Goal: Task Accomplishment & Management: Complete application form

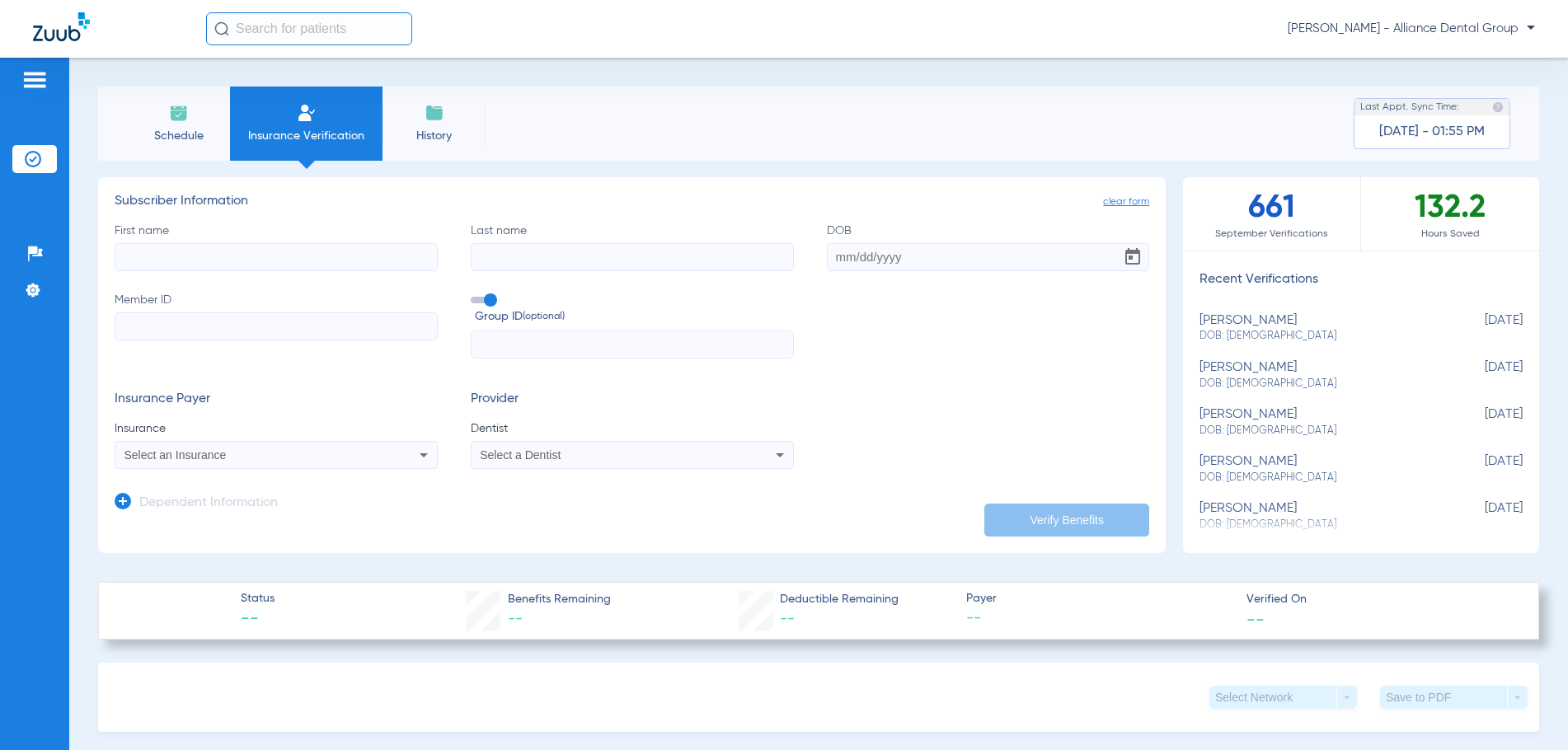
click at [168, 255] on input "First name" at bounding box center [276, 257] width 323 height 28
click at [158, 249] on input "First name" at bounding box center [276, 257] width 323 height 28
type input "Douglas"
type input "Brue"
click at [828, 259] on input "DOB Required" at bounding box center [987, 257] width 323 height 28
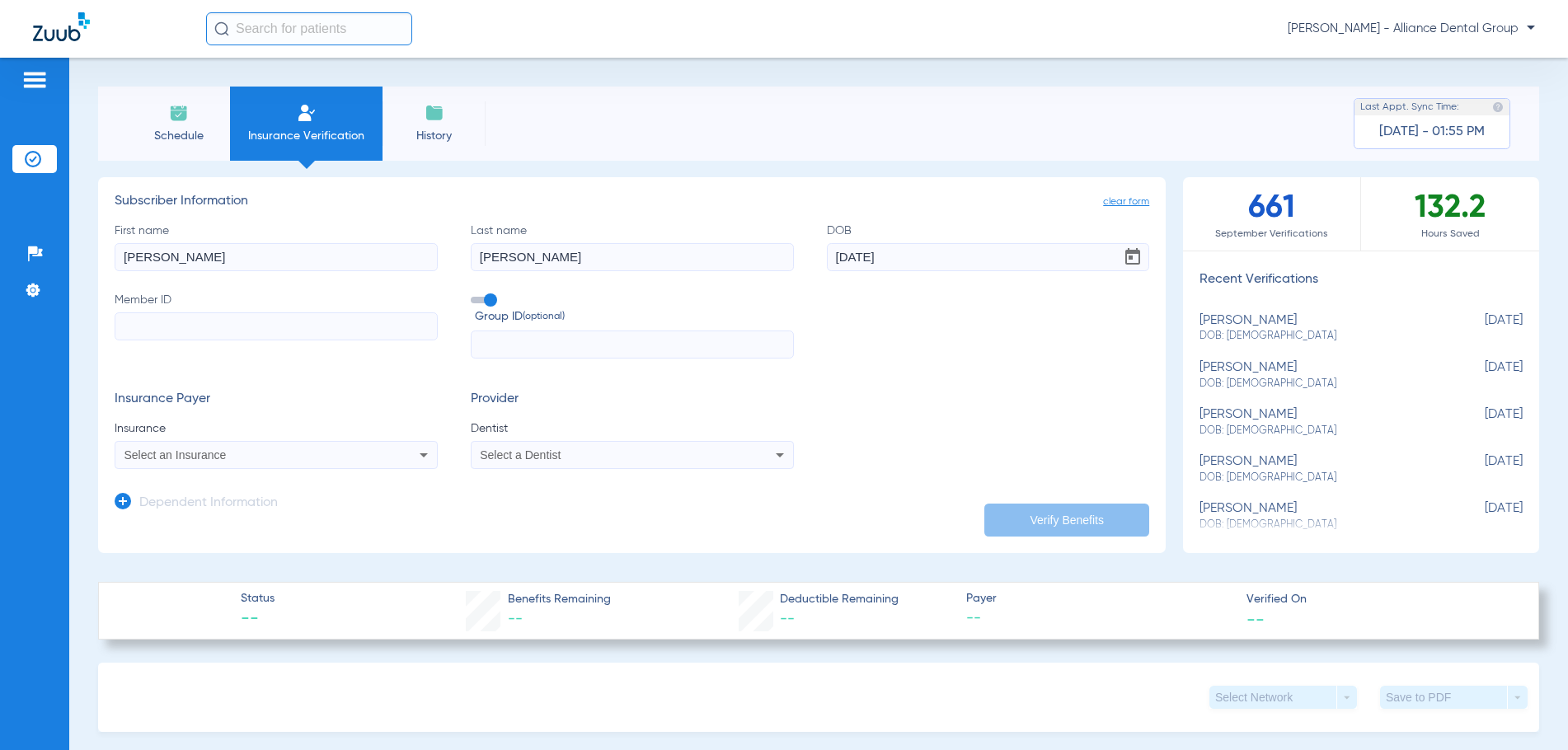
type input "07/07/1982"
click at [213, 330] on input "Member ID" at bounding box center [276, 326] width 323 height 28
click at [122, 326] on input "Member ID Required" at bounding box center [276, 326] width 323 height 28
type input "001145111"
click at [157, 452] on span "Select an Insurance" at bounding box center [175, 455] width 102 height 13
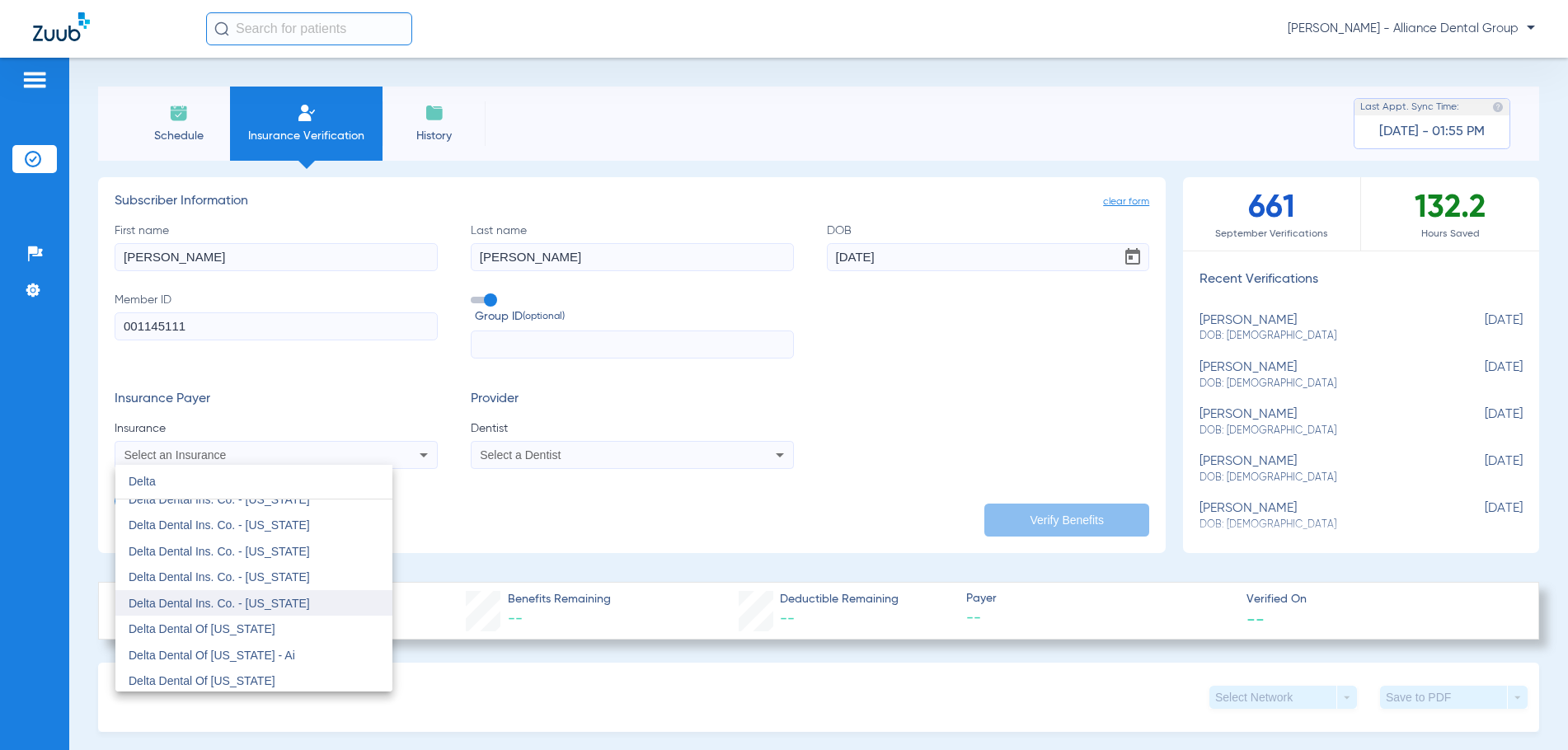
scroll to position [329, 0]
type input "Delta"
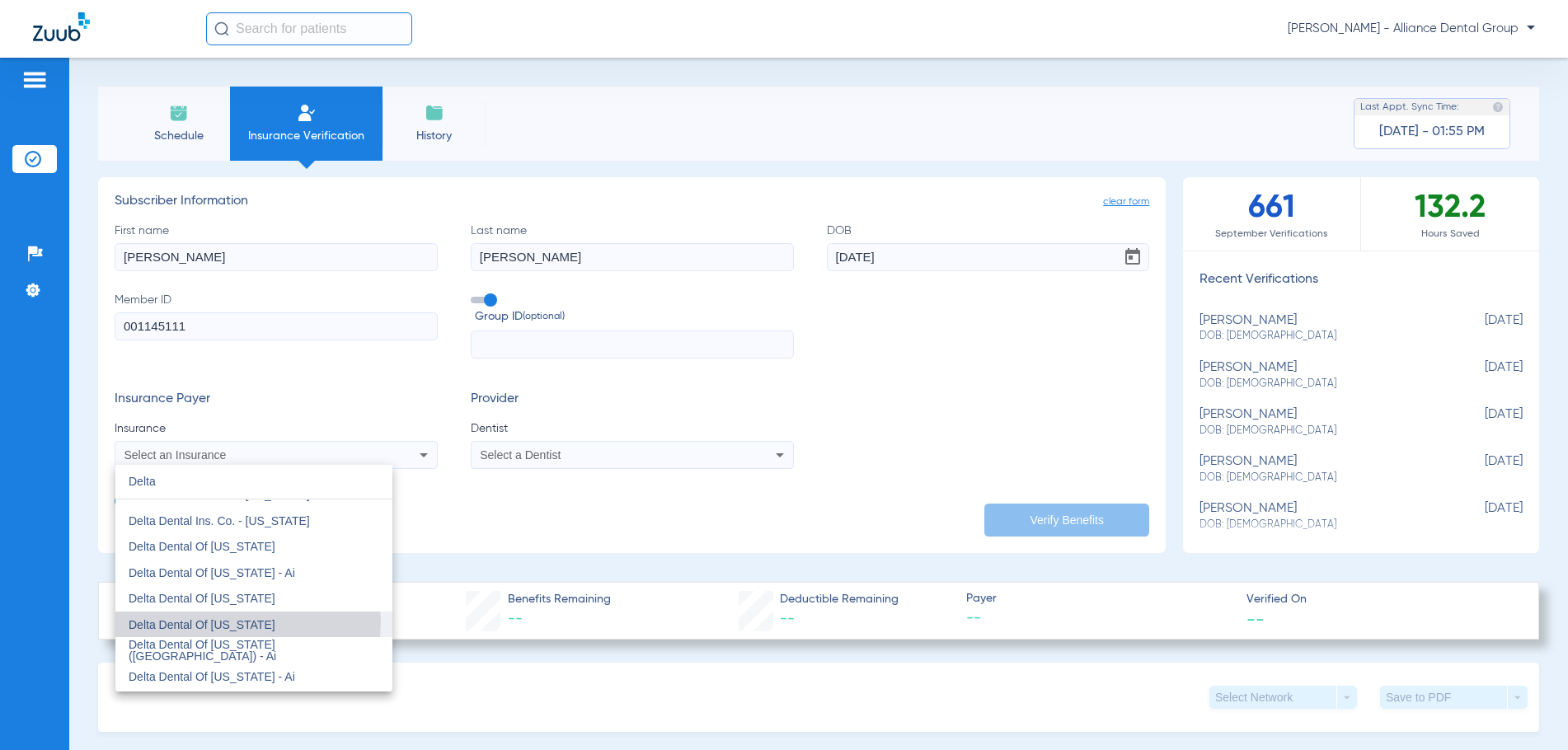
click at [229, 621] on span "Delta Dental Of [US_STATE]" at bounding box center [202, 625] width 146 height 13
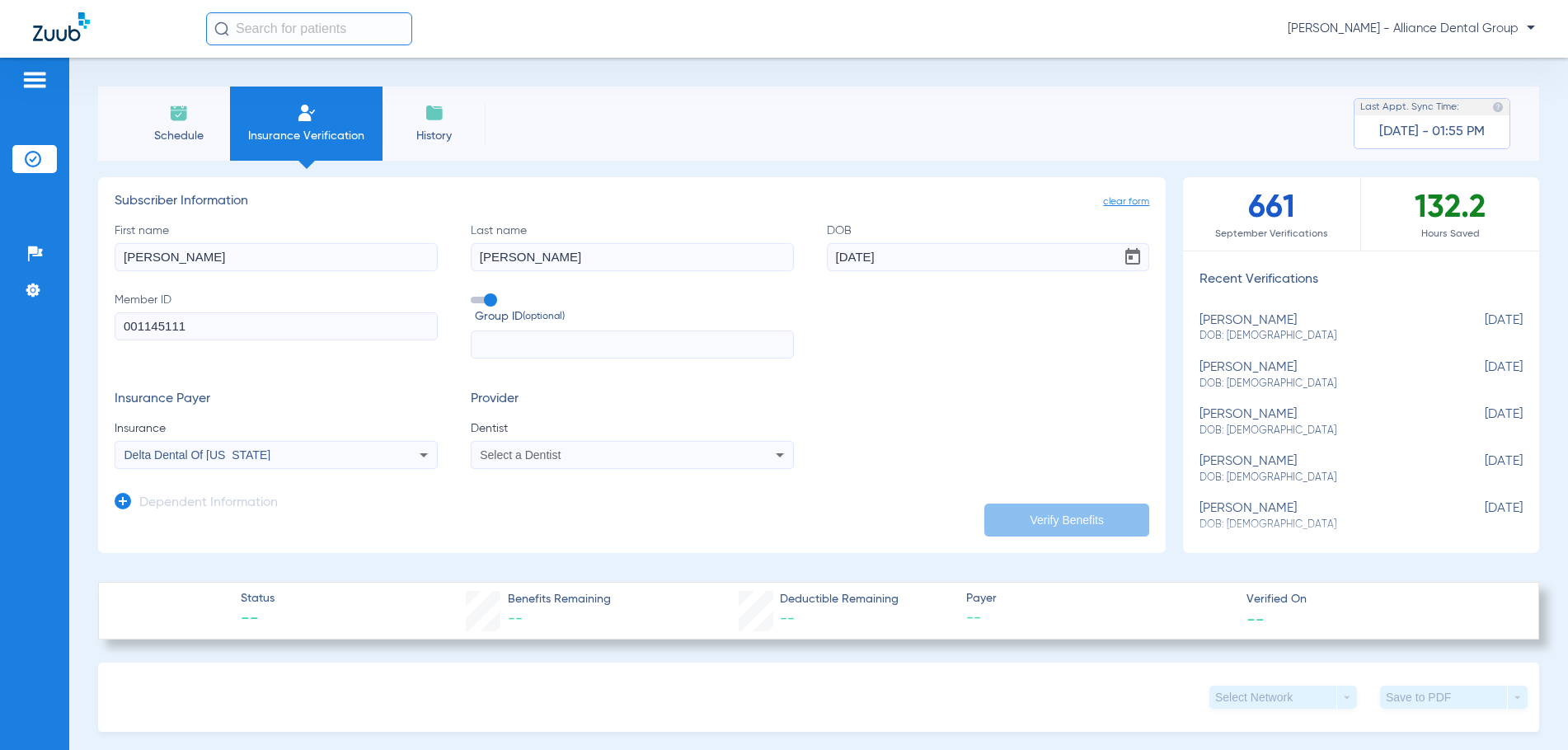
click at [513, 454] on span "Select a Dentist" at bounding box center [520, 455] width 81 height 13
type input "jy"
click at [493, 517] on span "[PERSON_NAME]" at bounding box center [529, 513] width 97 height 13
click at [1031, 517] on button "Verify Benefits" at bounding box center [1066, 520] width 165 height 33
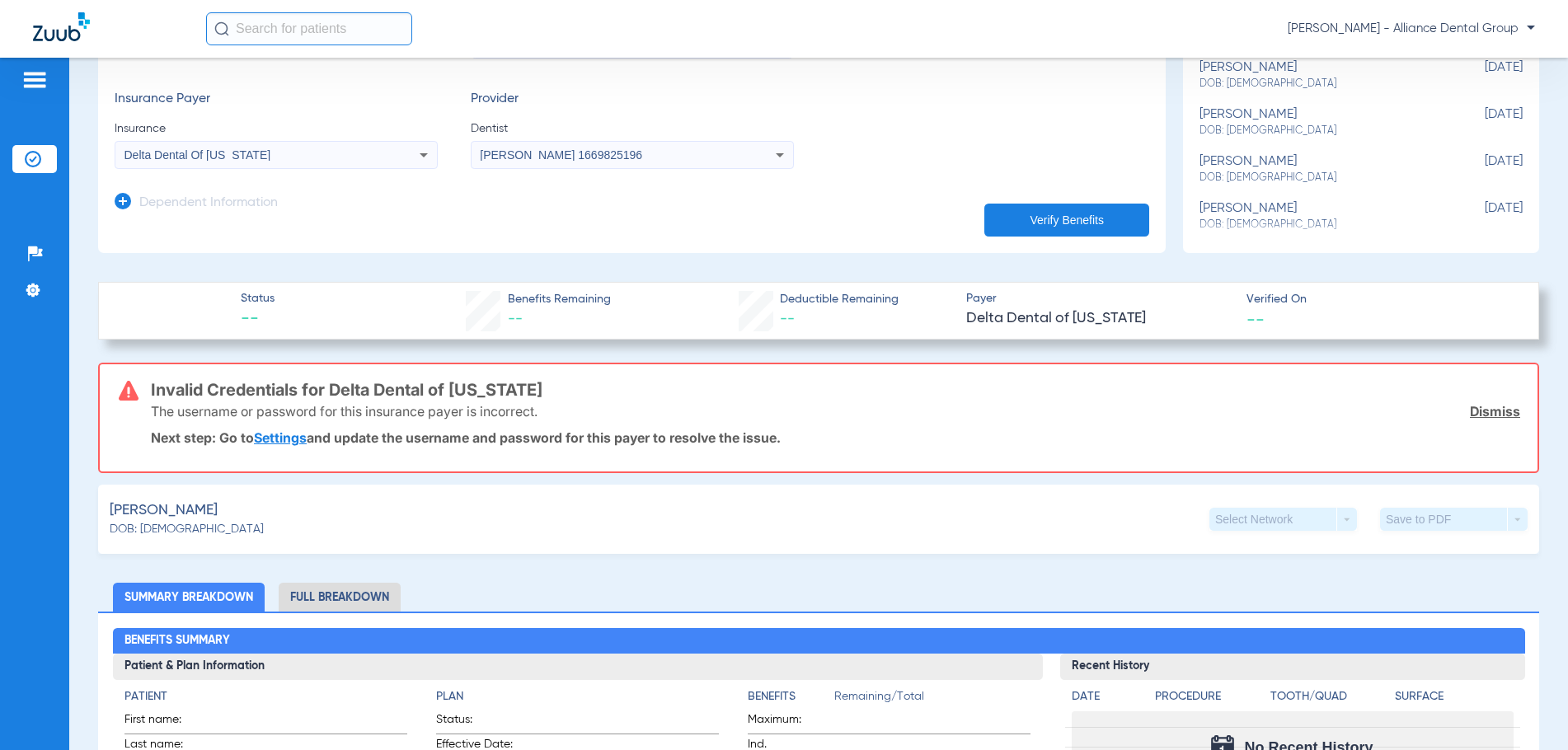
scroll to position [83, 0]
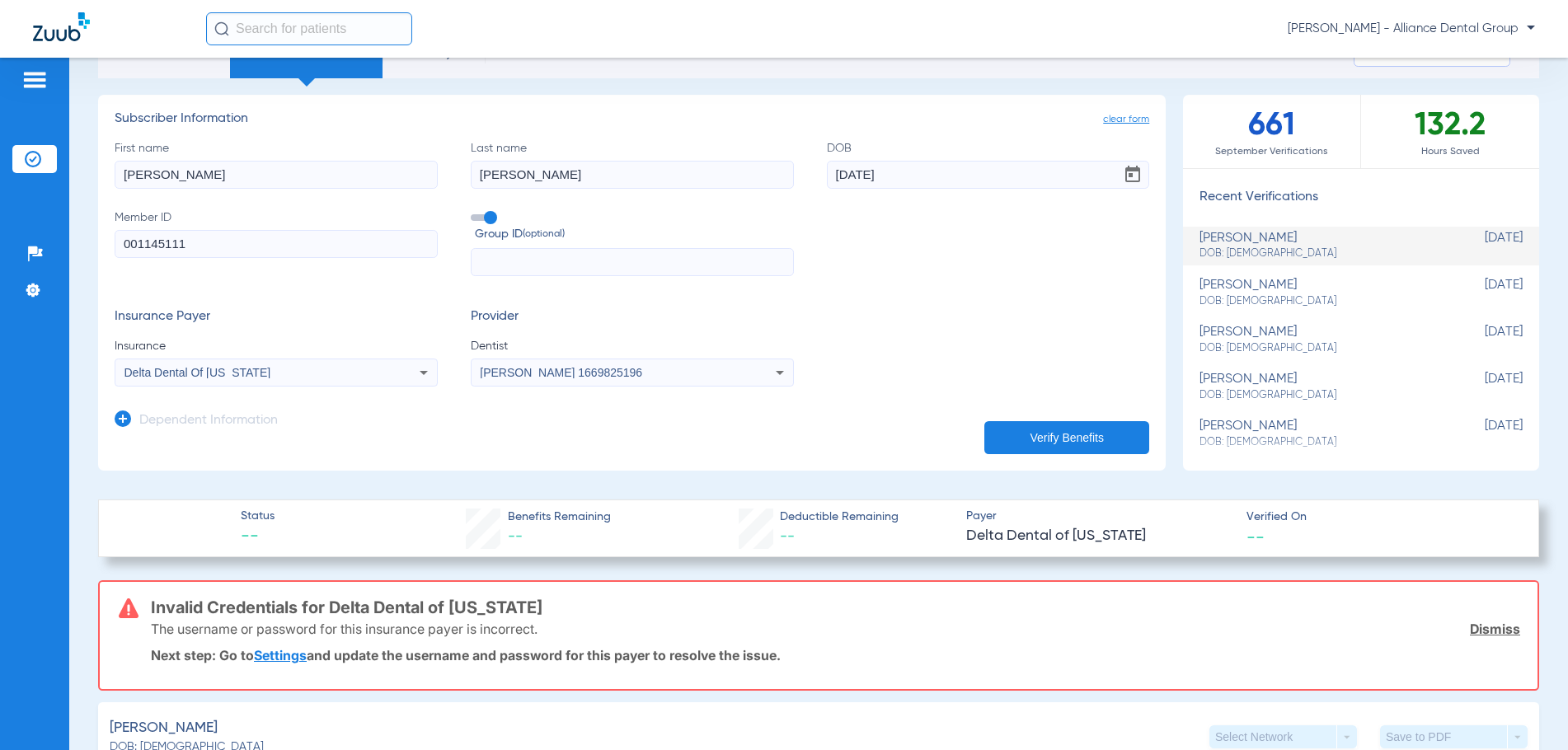
click at [287, 660] on link "Settings" at bounding box center [280, 655] width 52 height 17
click at [1033, 442] on button "Verify Benefits" at bounding box center [1066, 438] width 165 height 33
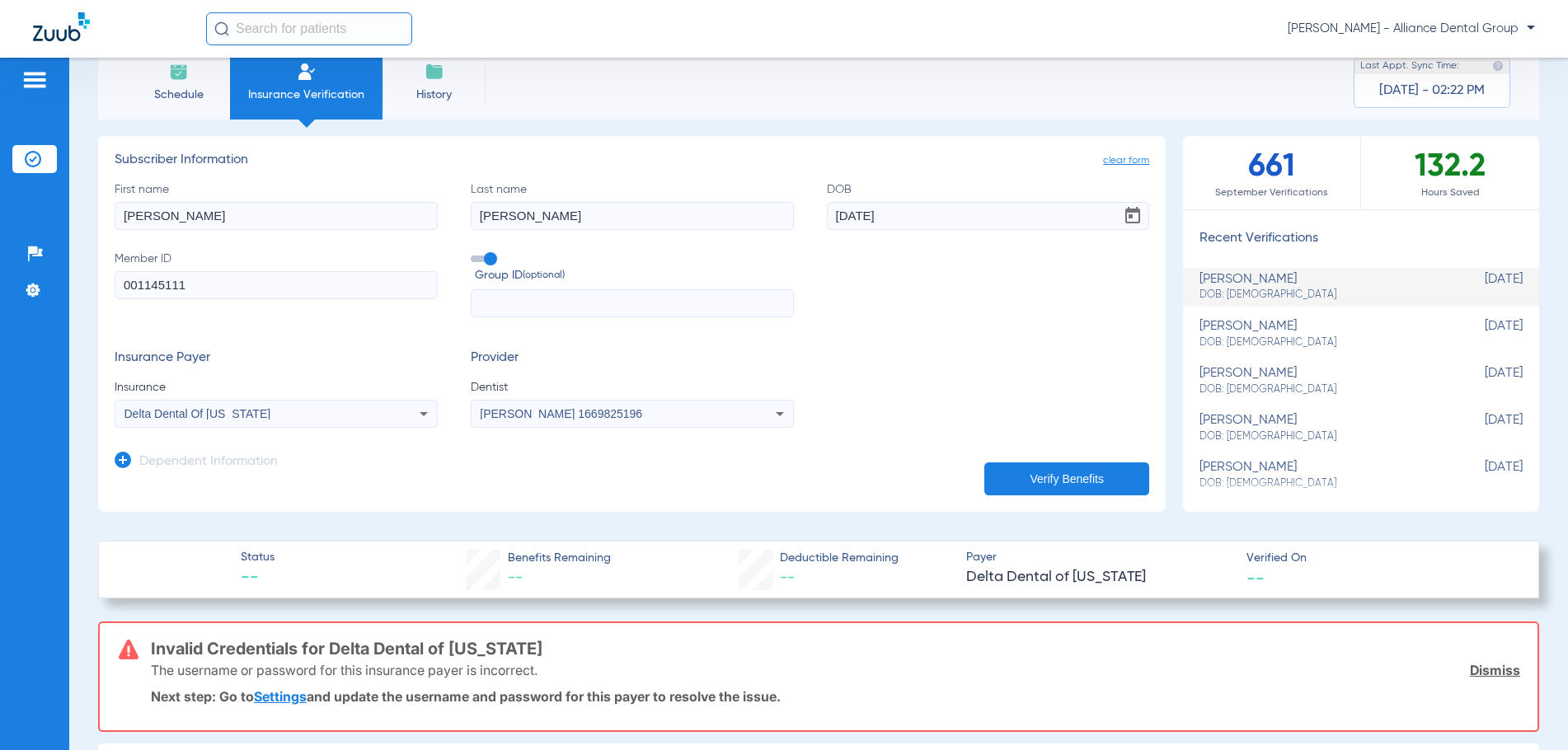
scroll to position [0, 0]
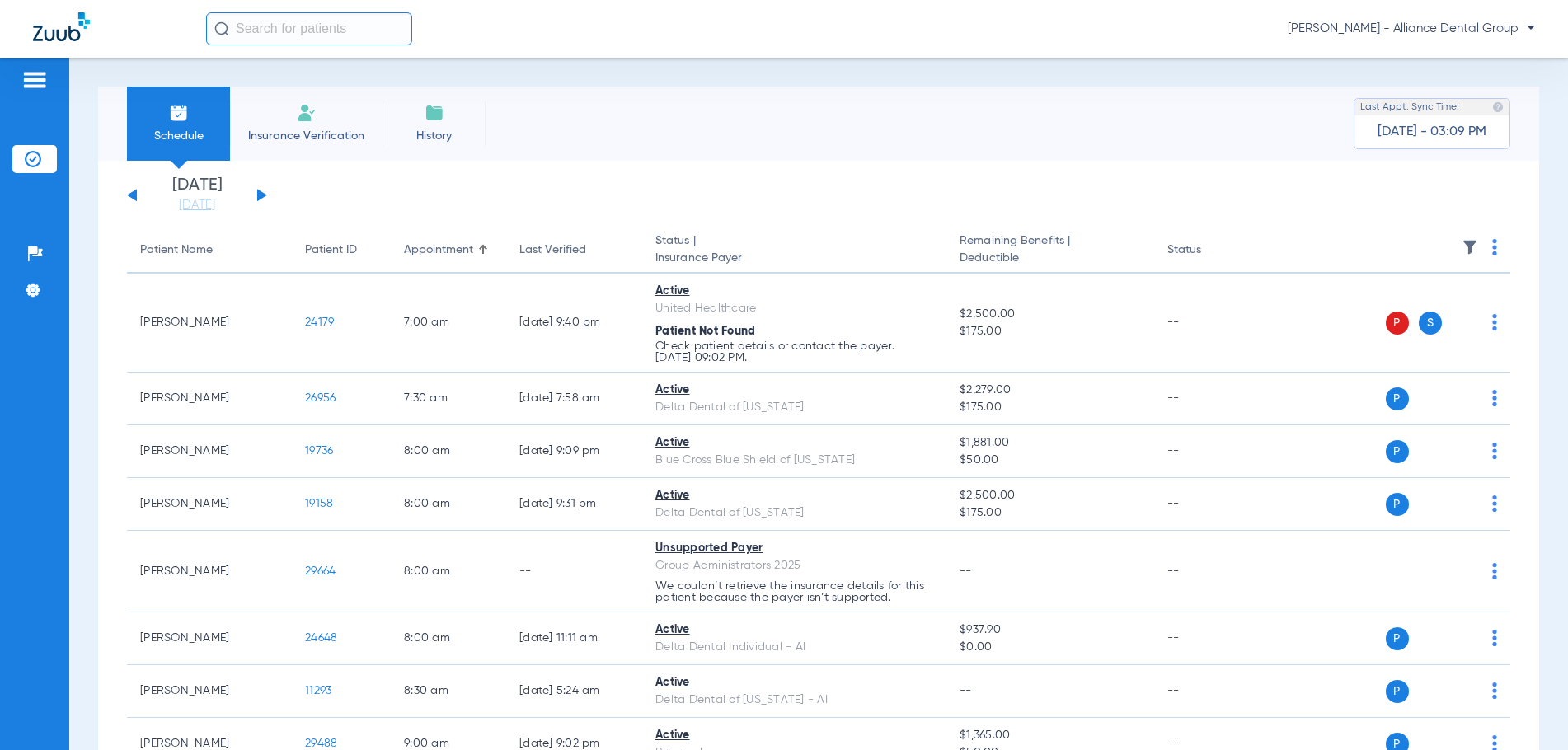
click at [317, 135] on span "Insurance Verification" at bounding box center [306, 136] width 128 height 17
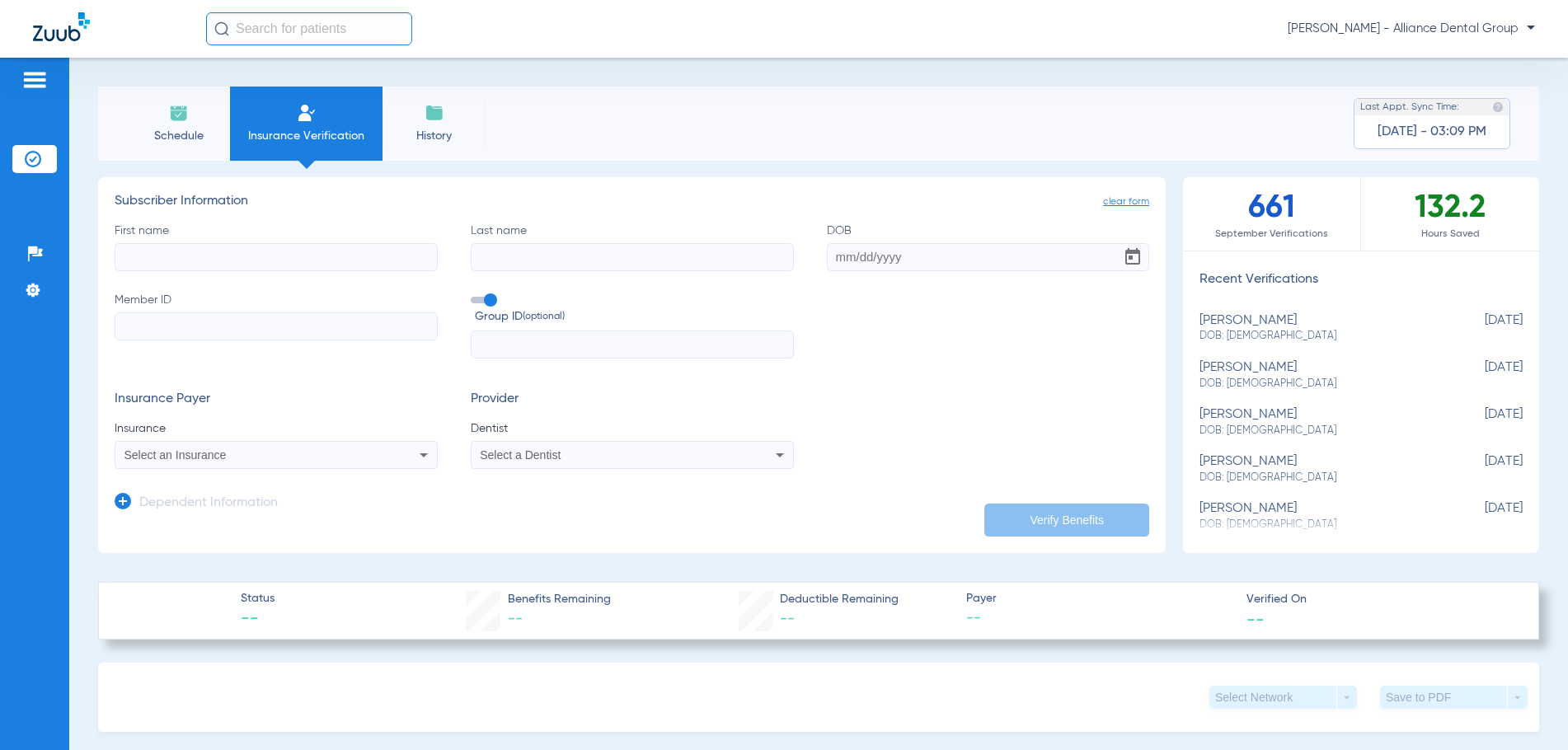
click at [179, 249] on input "First name" at bounding box center [276, 257] width 323 height 28
type input "[PERSON_NAME]"
type input "[DATE]"
click at [181, 326] on input "Member ID" at bounding box center [276, 326] width 323 height 28
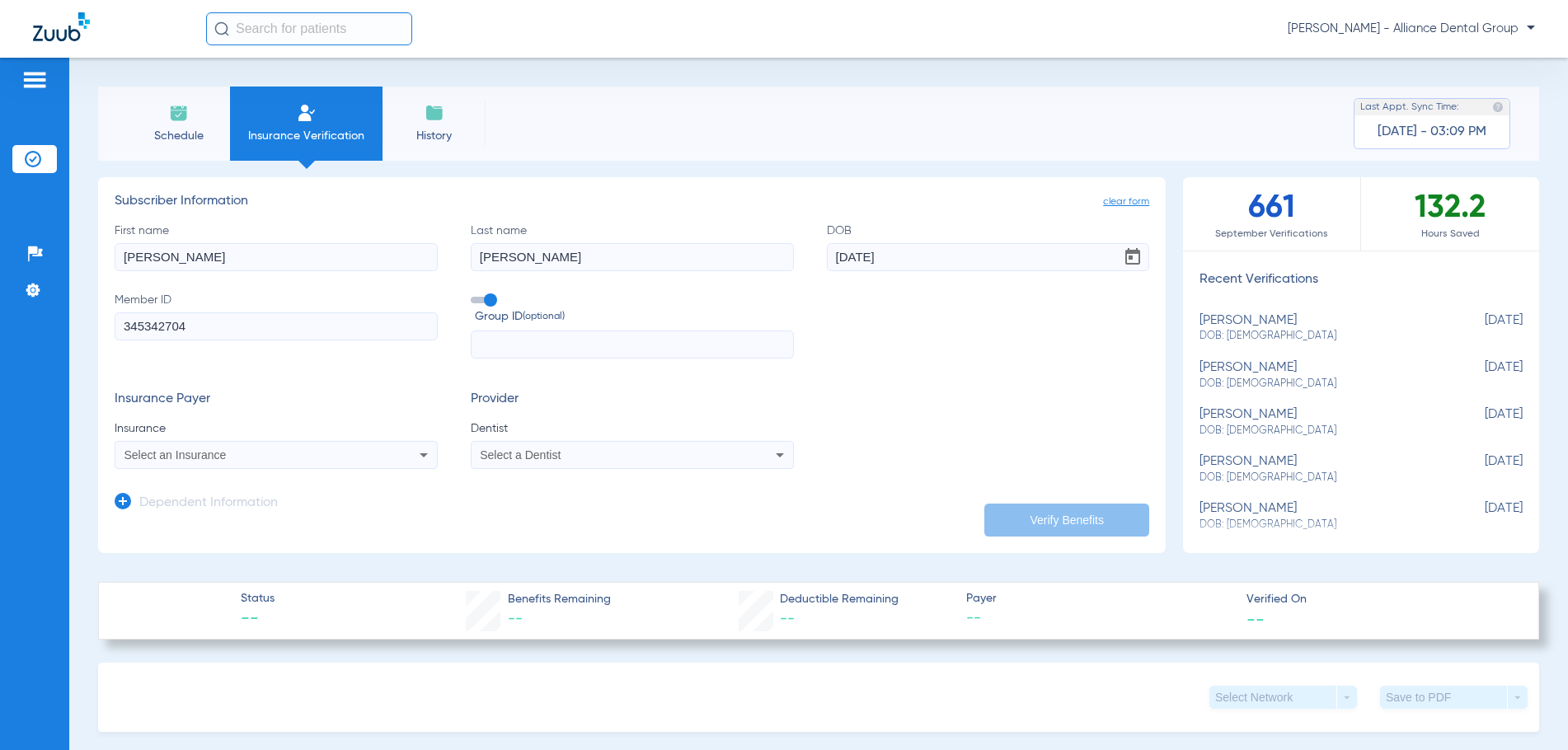
type input "345342704"
click at [232, 452] on div "Select an Insurance" at bounding box center [246, 455] width 243 height 12
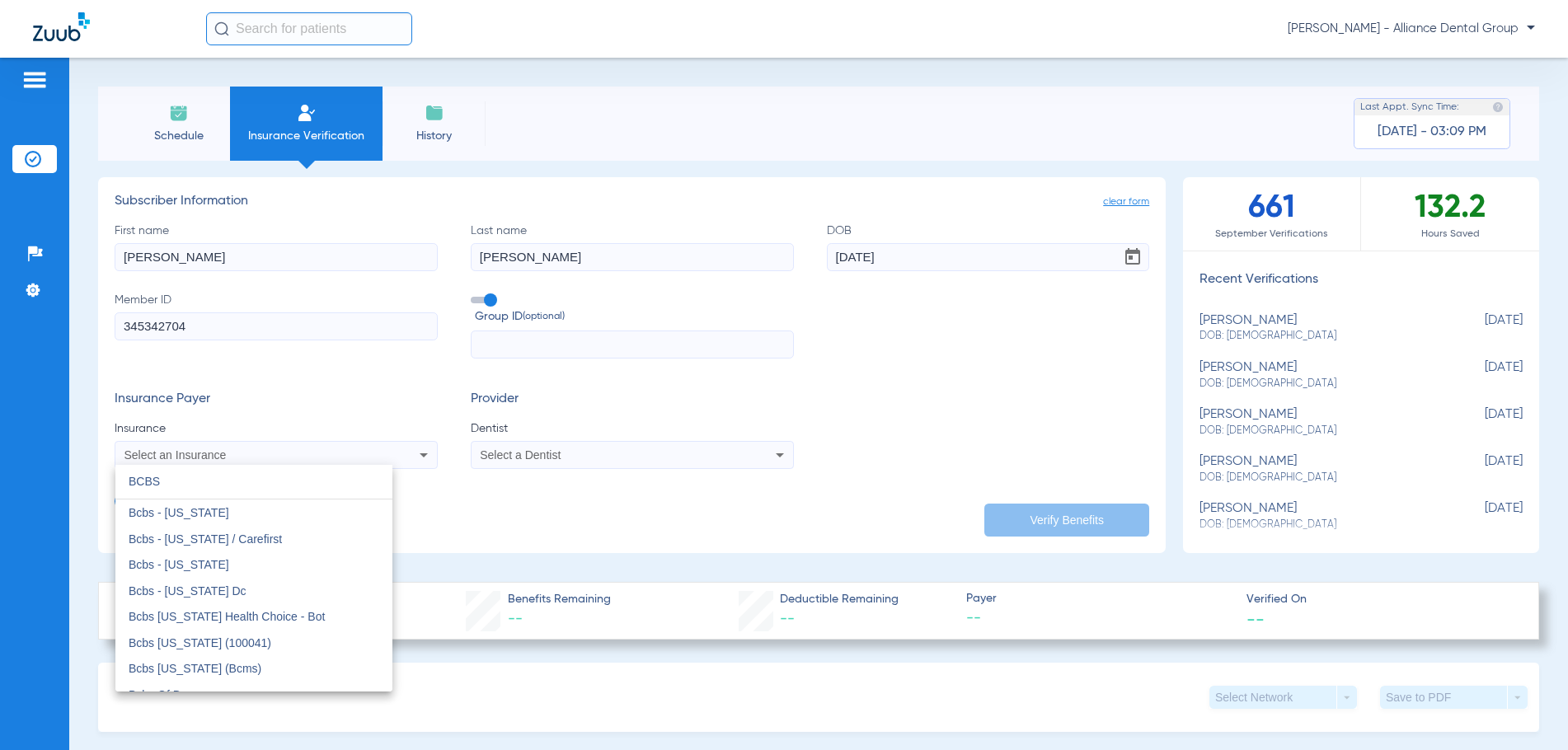
type input "BCBS"
click at [615, 98] on div at bounding box center [784, 375] width 1568 height 750
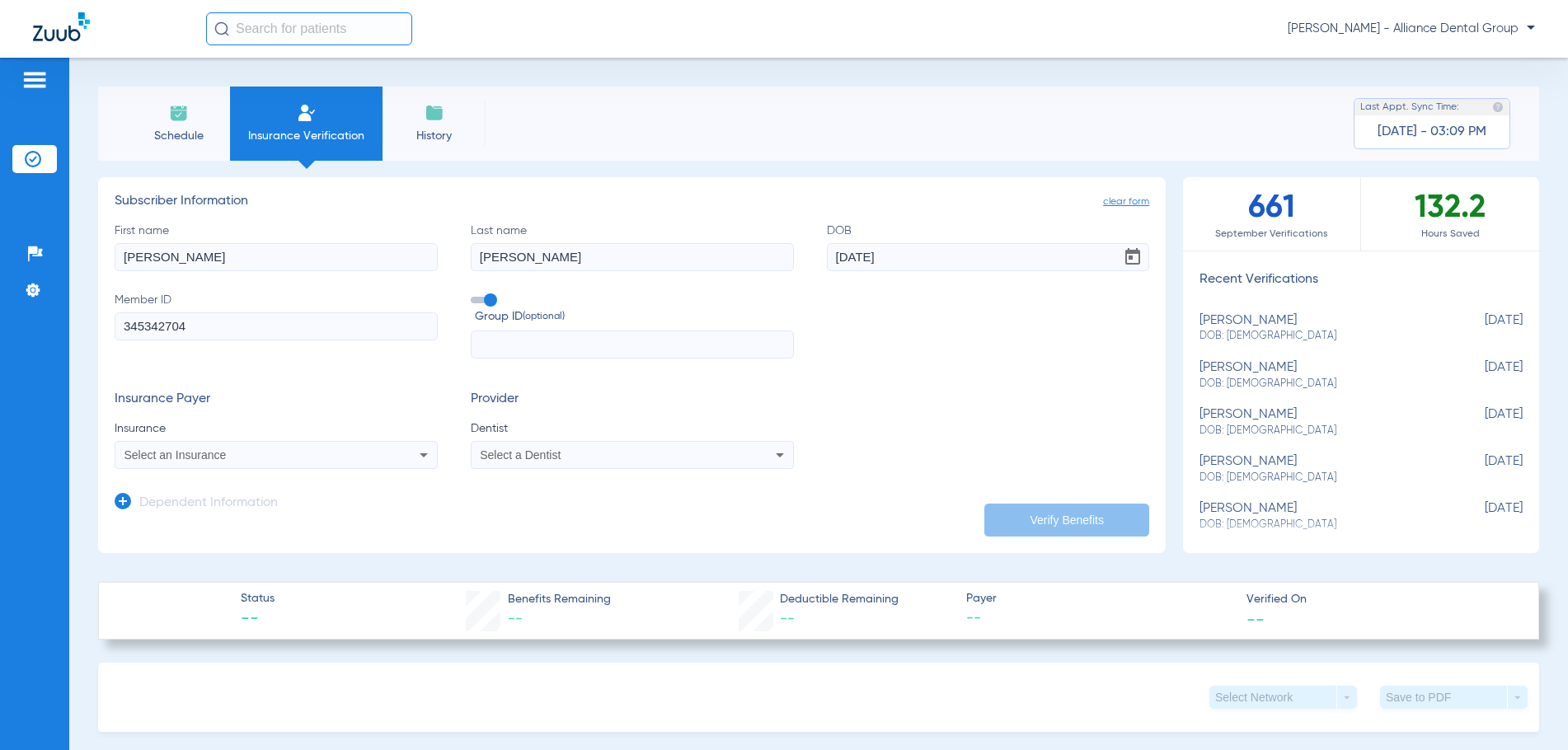
drag, startPoint x: 131, startPoint y: 325, endPoint x: -90, endPoint y: 317, distance: 221.1
click at [0, 317] on html "[PERSON_NAME] - Alliance Dental Group Patients Insurance Verification Setup Hel…" at bounding box center [784, 375] width 1568 height 750
drag, startPoint x: 898, startPoint y: 249, endPoint x: 768, endPoint y: 259, distance: 130.4
click at [801, 259] on div "First name [PERSON_NAME] Last name [PERSON_NAME] DOB [DEMOGRAPHIC_DATA] Member …" at bounding box center [632, 291] width 1034 height 137
drag, startPoint x: 518, startPoint y: 255, endPoint x: 379, endPoint y: 260, distance: 139.1
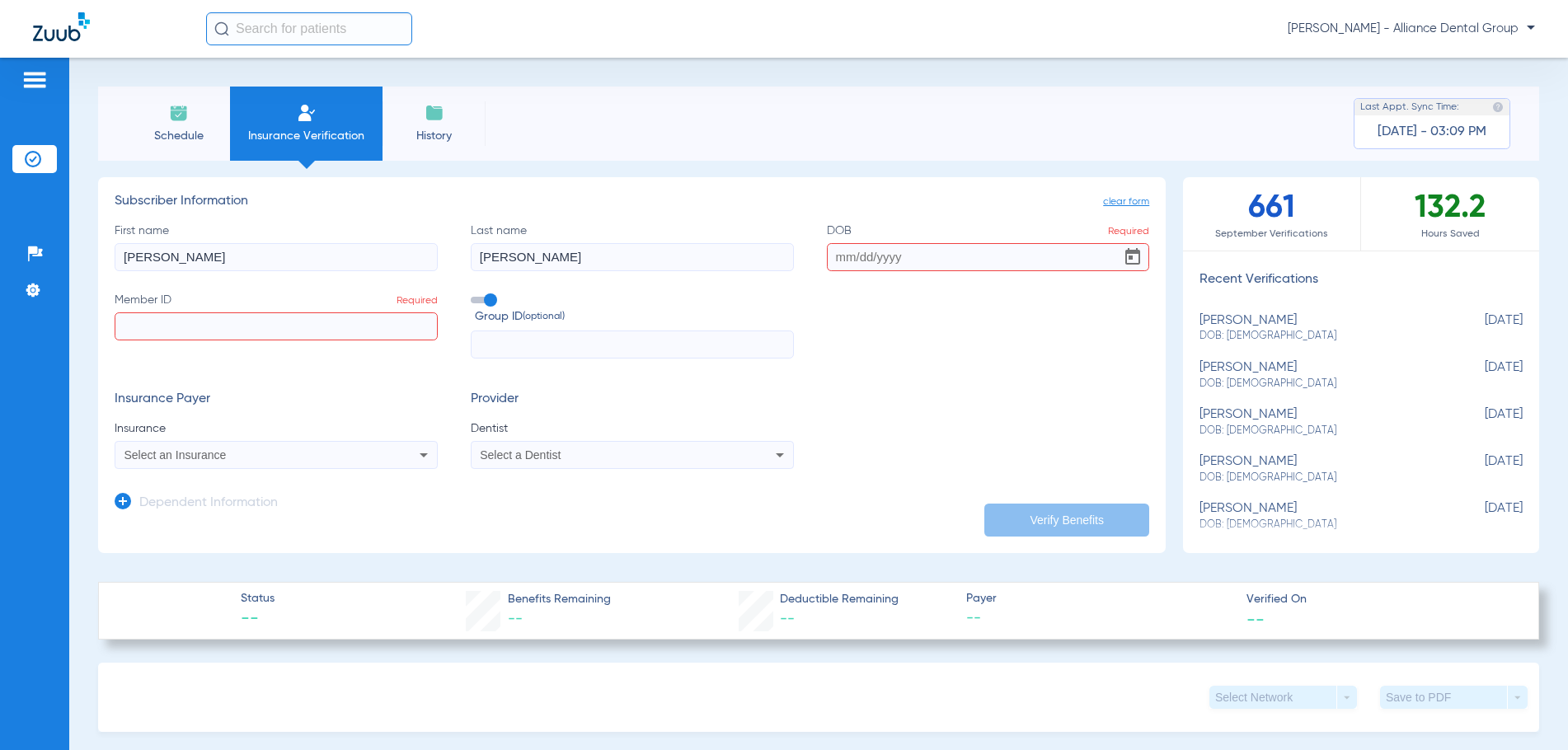
click at [379, 260] on div "First name [PERSON_NAME] Last name [PERSON_NAME] DOB Required Member ID Require…" at bounding box center [632, 291] width 1034 height 137
drag, startPoint x: 131, startPoint y: 255, endPoint x: 51, endPoint y: 258, distance: 80.1
click at [49, 255] on div "Patients Insurance Verification Setup Help Center Settings Schedule Insurance V…" at bounding box center [784, 433] width 1568 height 750
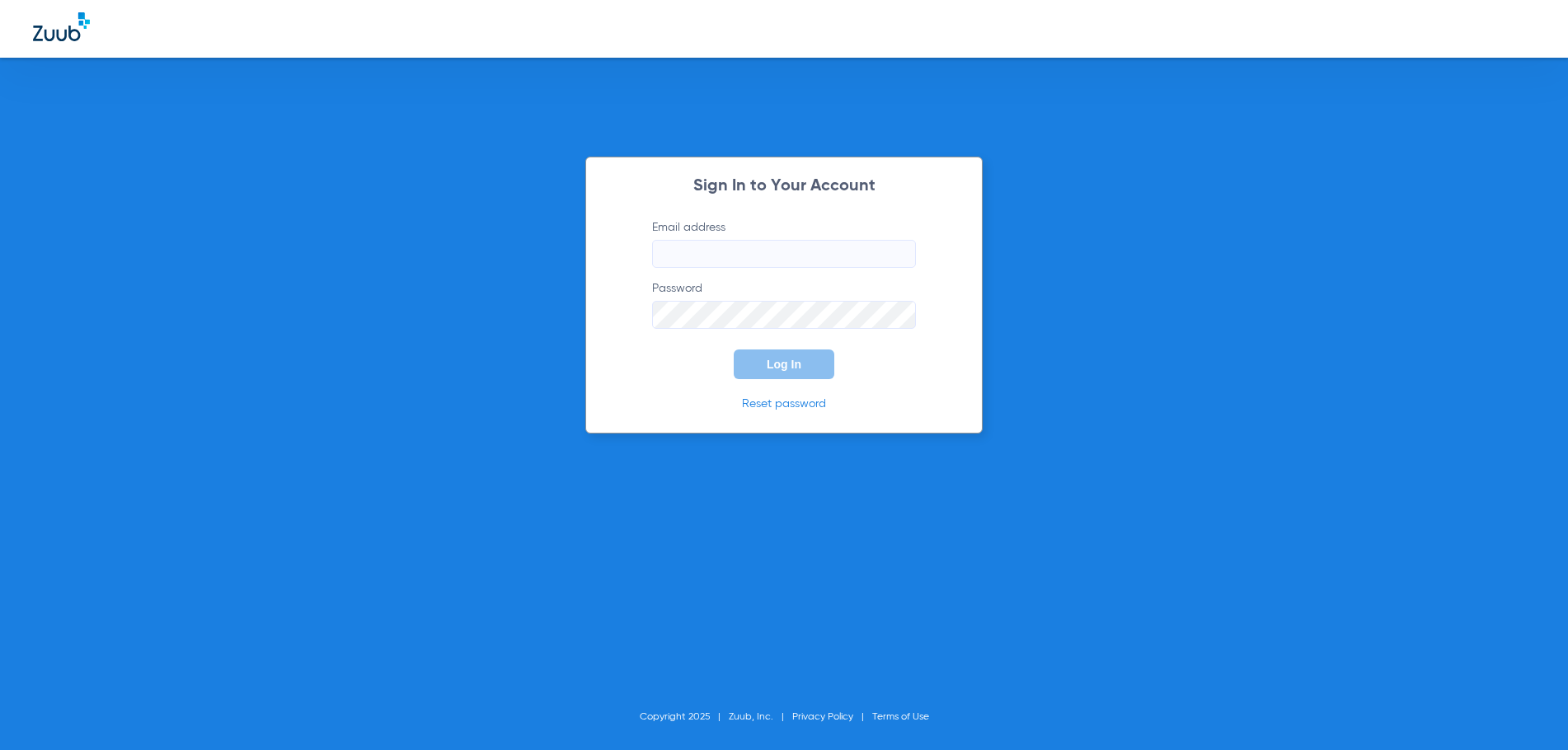
click at [739, 249] on input "Email address" at bounding box center [784, 254] width 264 height 28
click at [733, 350] on button "Log In" at bounding box center [783, 364] width 100 height 29
click at [583, 324] on div "Sign In to Your Account Email address [EMAIL_ADDRESS][DOMAIN_NAME] Password Log…" at bounding box center [784, 375] width 1568 height 750
click at [733, 350] on button "Log In" at bounding box center [783, 364] width 100 height 29
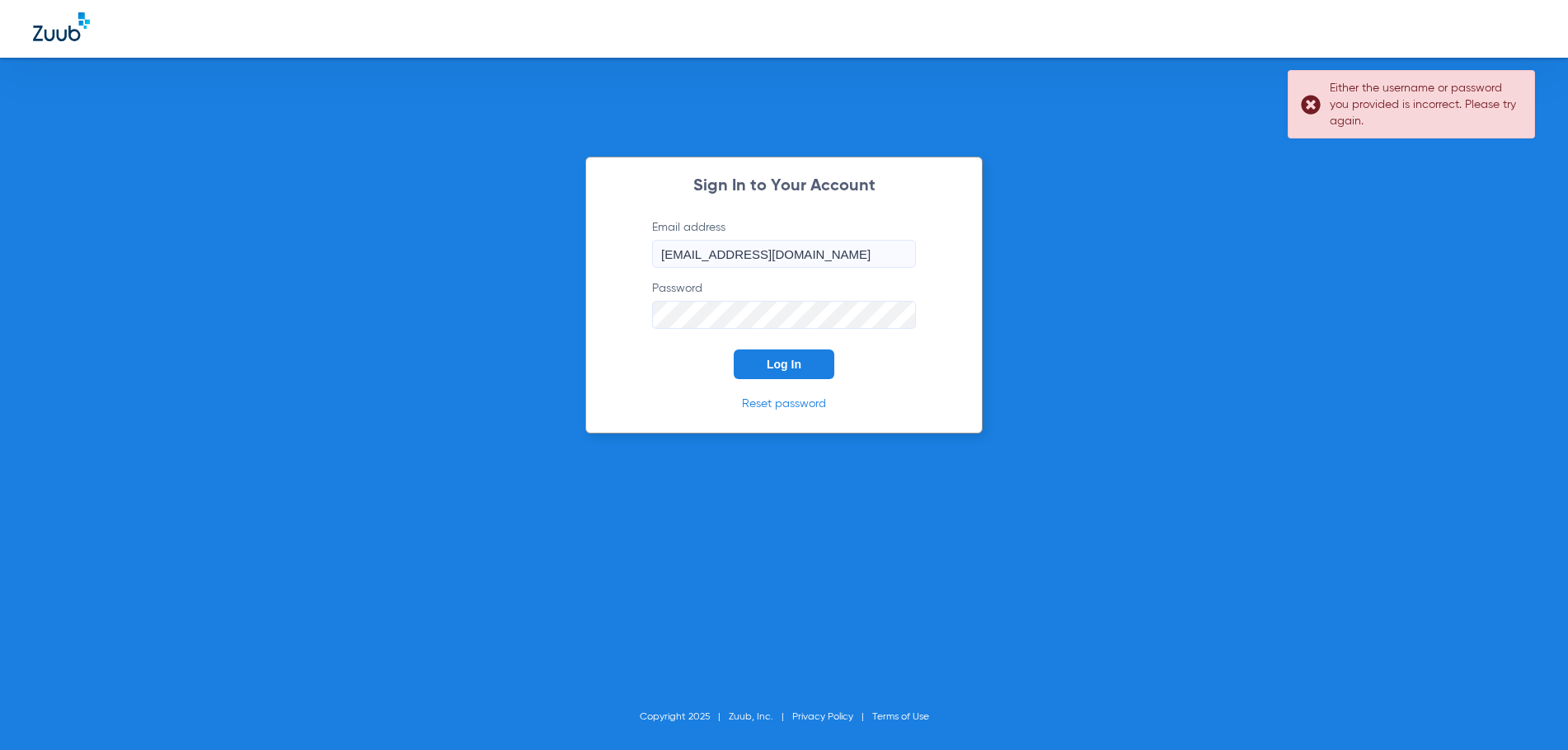
click at [541, 315] on div "Sign In to Your Account Email address [EMAIL_ADDRESS][DOMAIN_NAME] Password Log…" at bounding box center [784, 375] width 1568 height 750
click at [652, 248] on input "[EMAIL_ADDRESS][DOMAIN_NAME]" at bounding box center [784, 254] width 264 height 28
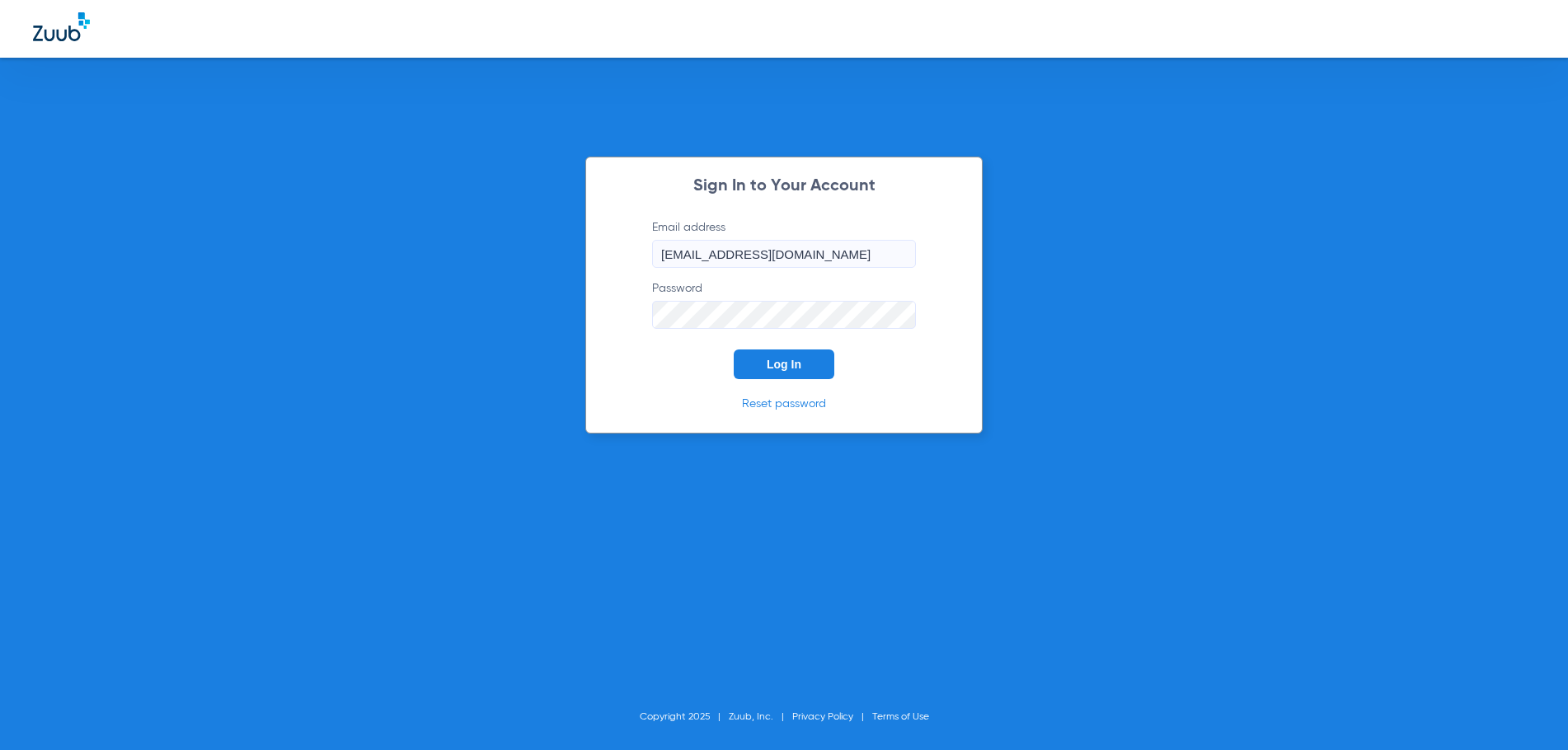
type input "[EMAIL_ADDRESS][DOMAIN_NAME]"
click at [513, 328] on div "Sign In to Your Account Email address [EMAIL_ADDRESS][DOMAIN_NAME] Password Log…" at bounding box center [784, 375] width 1568 height 750
drag, startPoint x: 893, startPoint y: 249, endPoint x: 470, endPoint y: 253, distance: 423.0
click at [470, 253] on div "Sign In to Your Account Email address [EMAIL_ADDRESS][DOMAIN_NAME] Password Req…" at bounding box center [784, 375] width 1568 height 750
type input "[EMAIL_ADDRESS][DOMAIN_NAME]"
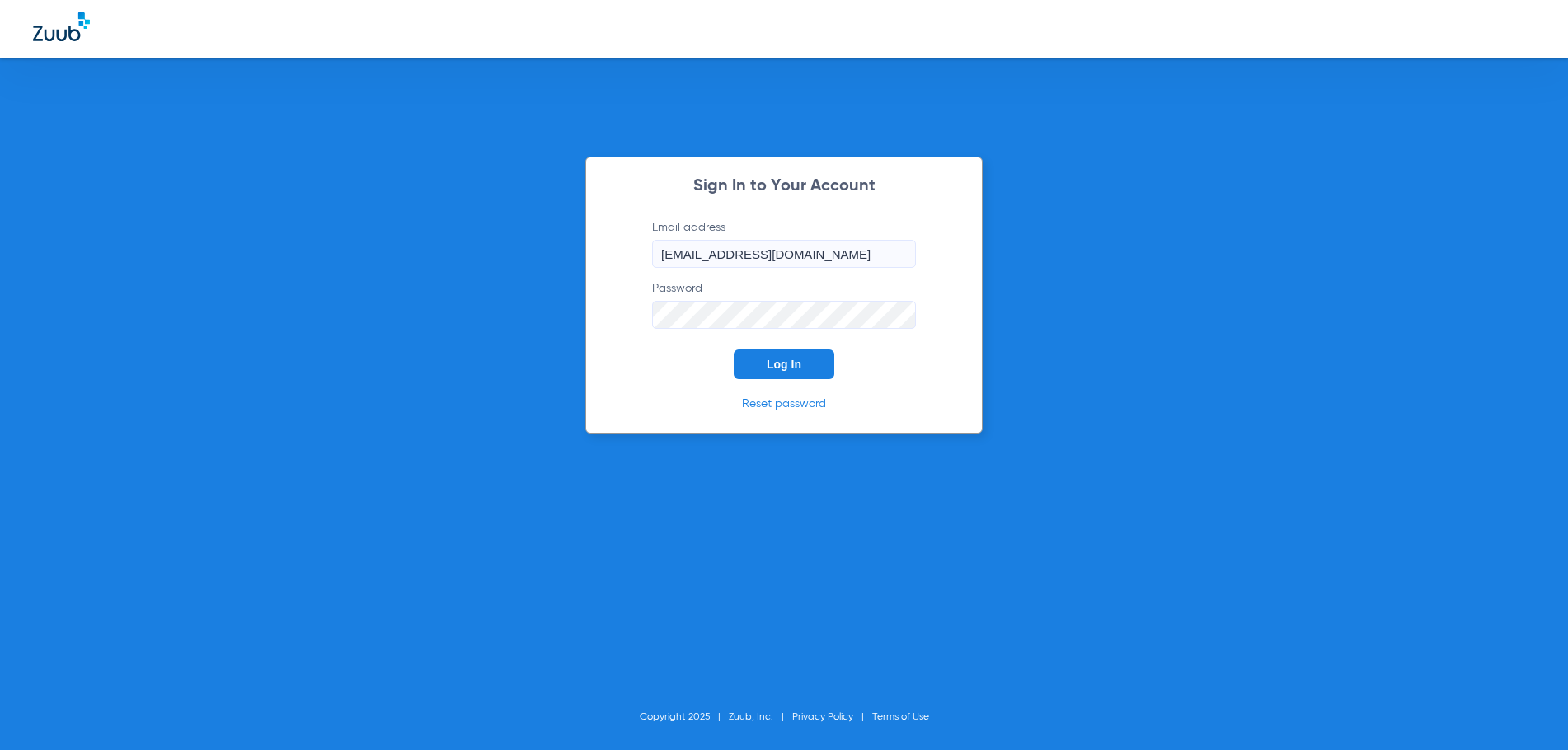
click at [733, 350] on button "Log In" at bounding box center [783, 364] width 100 height 29
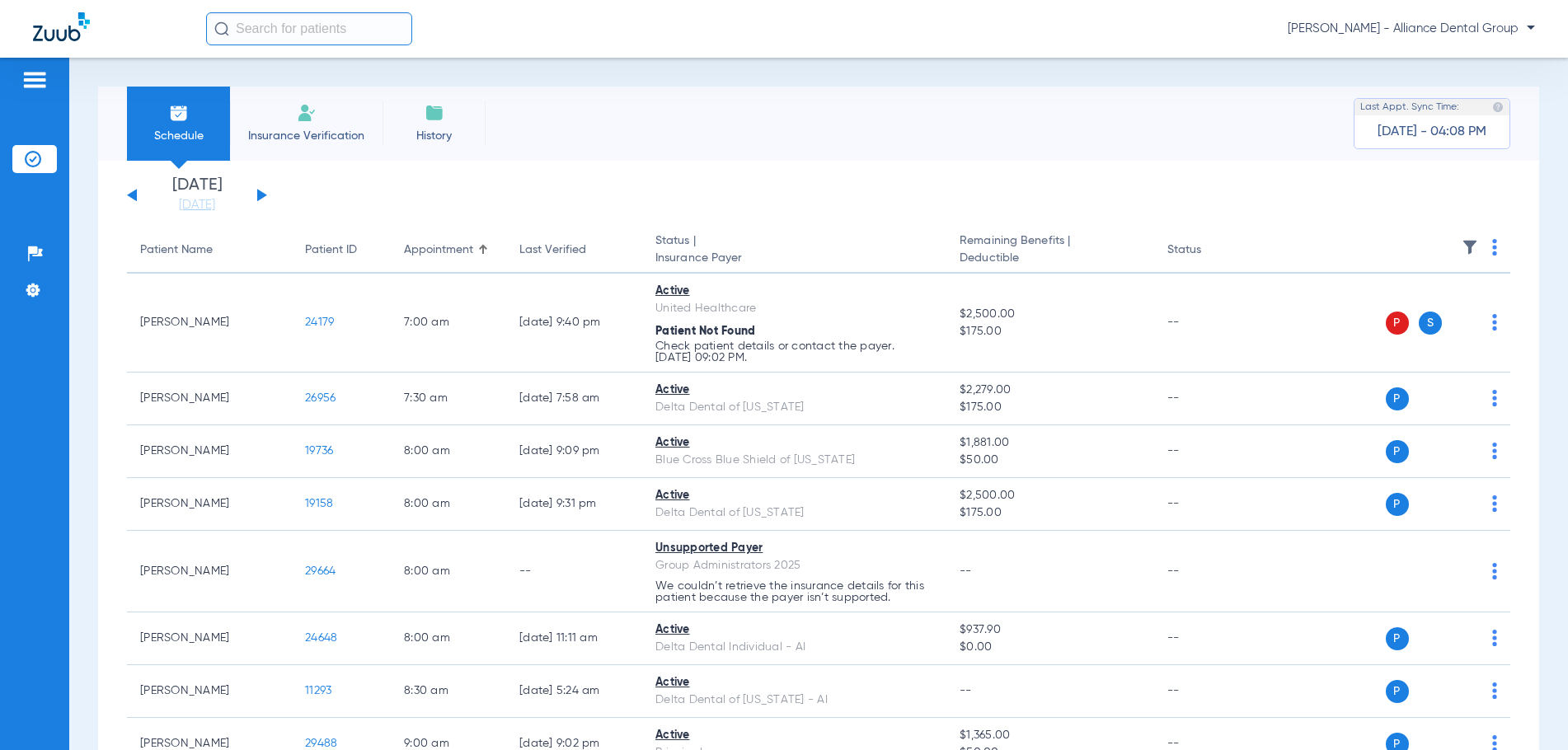
click at [312, 133] on span "Insurance Verification" at bounding box center [306, 136] width 128 height 17
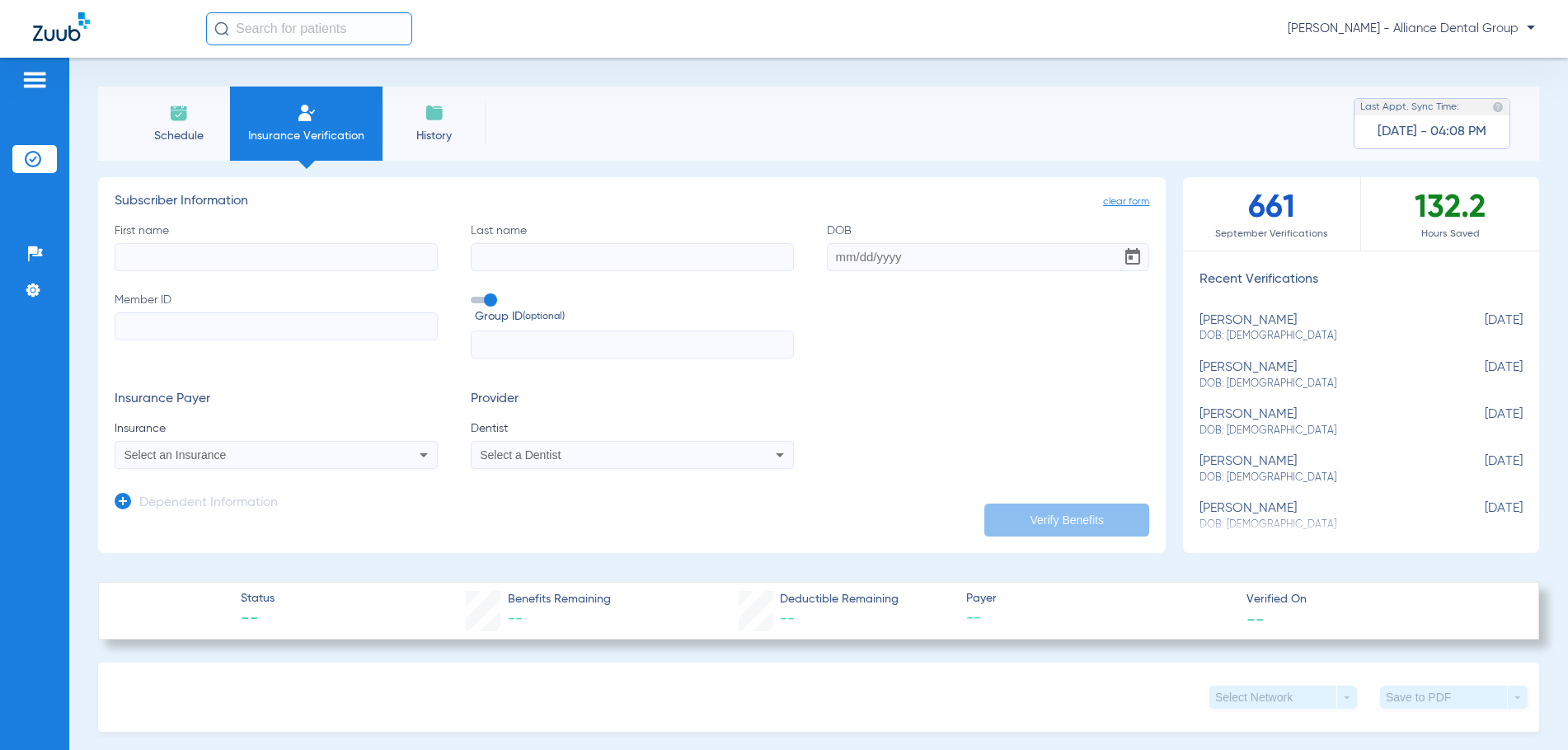
click at [169, 265] on input "First name" at bounding box center [276, 257] width 323 height 28
type input "[PERSON_NAME]"
type input "[DATE]"
click at [162, 323] on input "Member ID" at bounding box center [276, 326] width 323 height 28
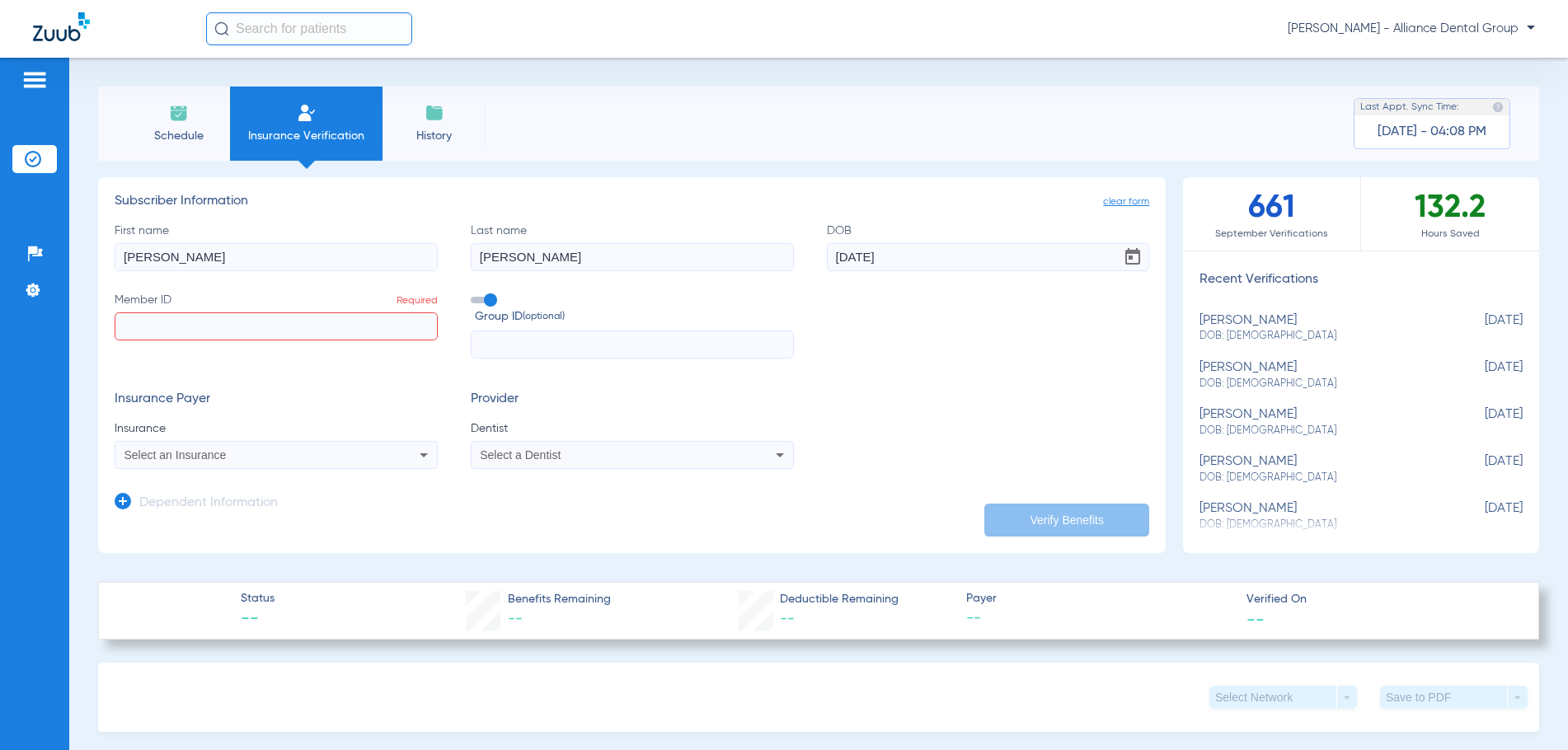
click at [175, 323] on input "Member ID Required" at bounding box center [276, 326] width 323 height 28
type input "ILY354967"
click at [179, 464] on div "Select an Insurance" at bounding box center [275, 455] width 321 height 19
type input "Guardi"
click at [179, 513] on span "Guardian Life Insurance Co. Of America" at bounding box center [231, 513] width 204 height 13
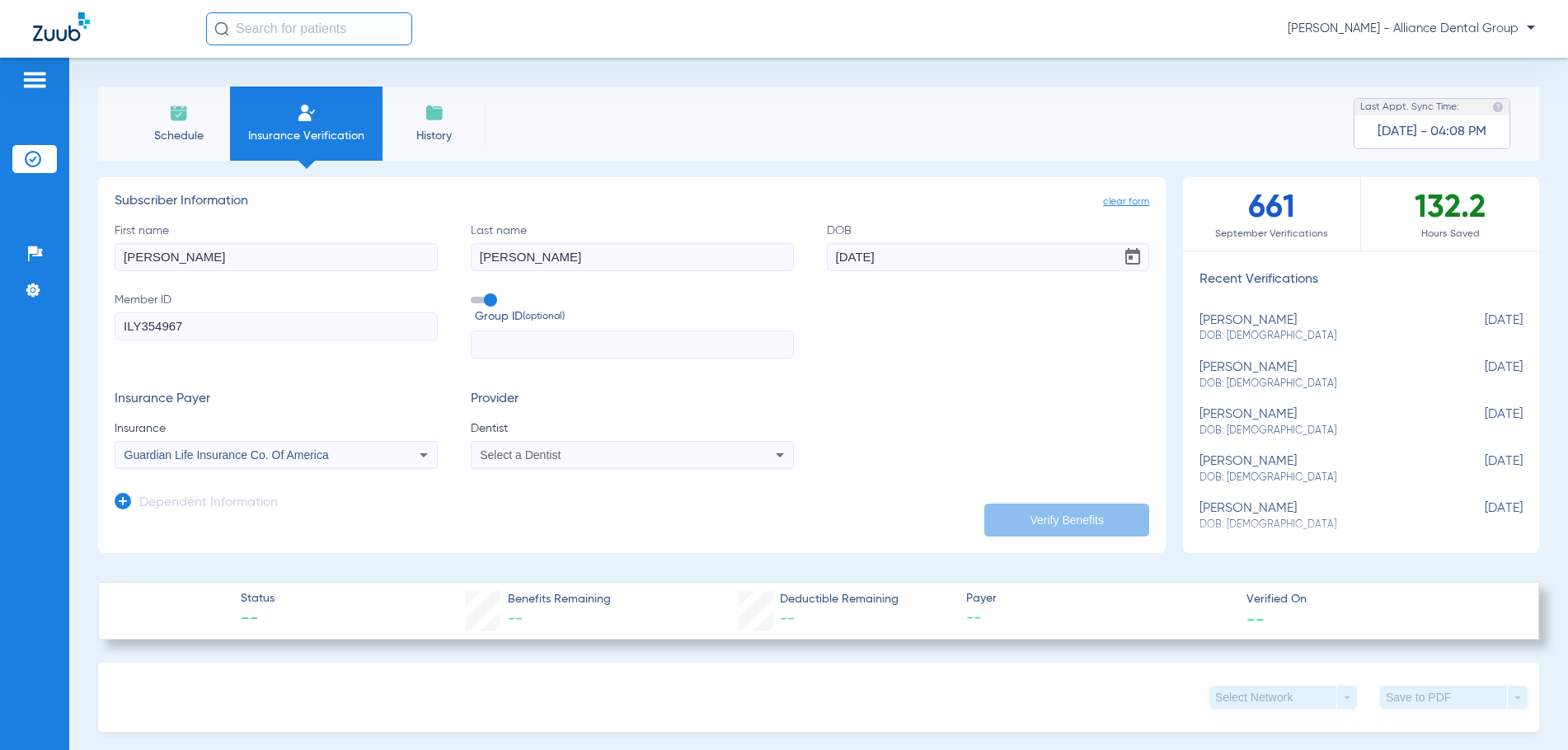
click at [494, 451] on span "Select a Dentist" at bounding box center [520, 455] width 81 height 13
type input "jyo"
click at [508, 514] on span "[PERSON_NAME]" at bounding box center [529, 513] width 97 height 13
click at [1049, 520] on button "Verify Benefits" at bounding box center [1066, 520] width 165 height 33
